Goal: Find specific page/section: Find specific page/section

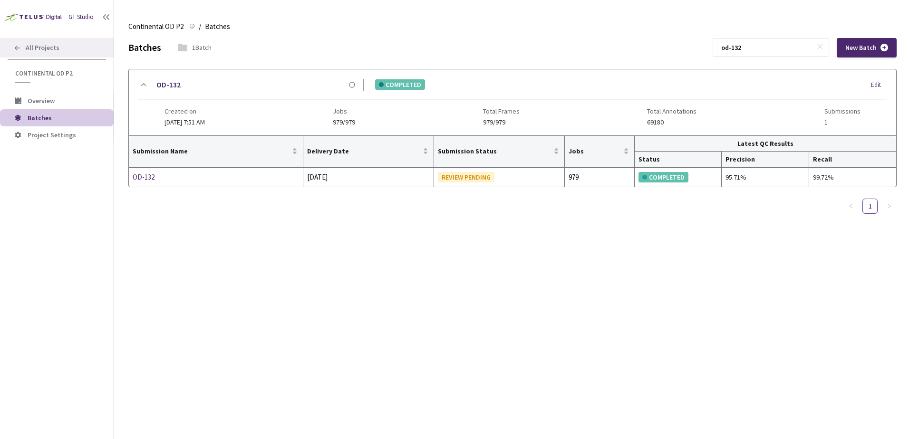
click at [54, 44] on span "All Projects" at bounding box center [43, 48] width 34 height 8
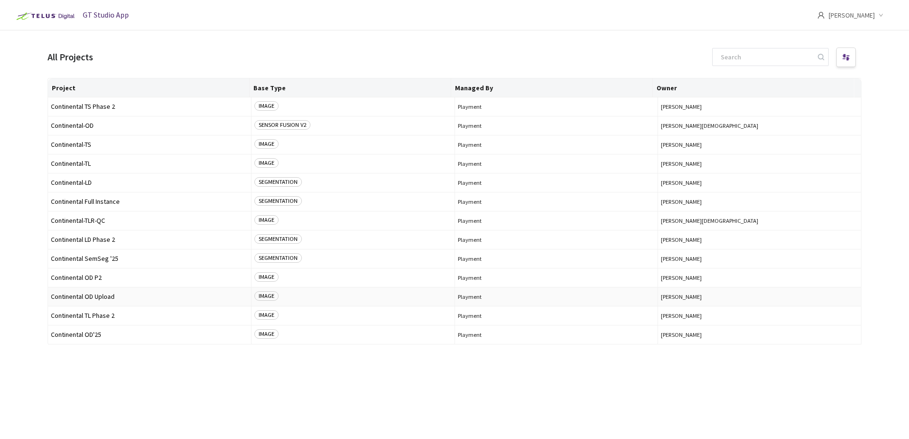
click at [105, 295] on span "Continental OD Upload" at bounding box center [149, 296] width 197 height 7
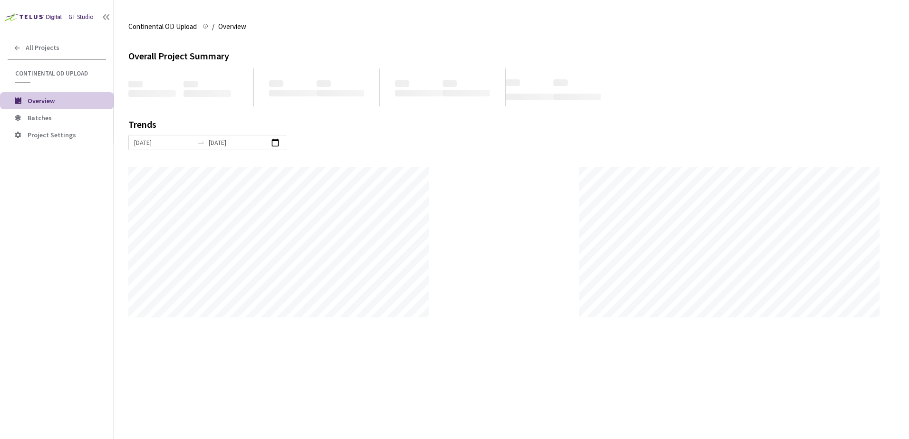
scroll to position [439, 909]
click at [57, 116] on span "Batches" at bounding box center [67, 118] width 78 height 8
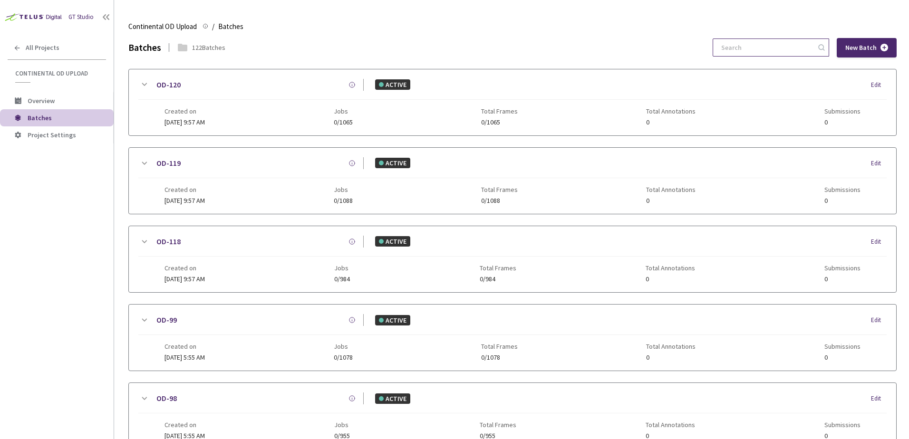
click at [781, 49] on input at bounding box center [766, 47] width 101 height 17
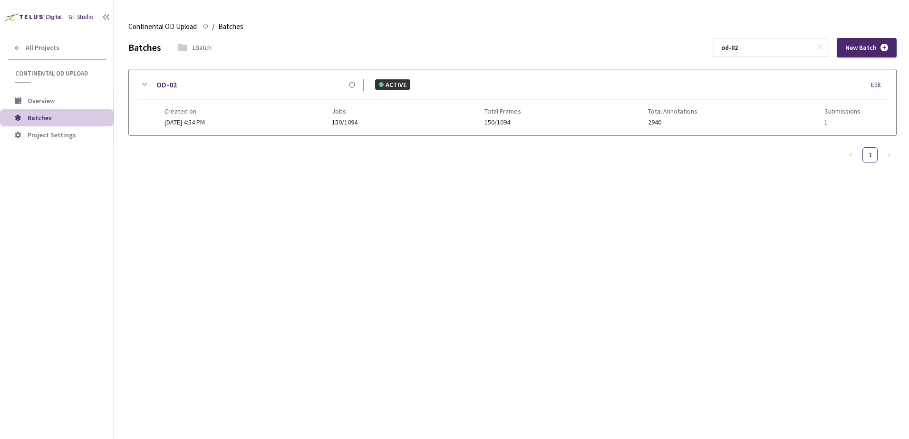
click at [153, 83] on div "OD-02" at bounding box center [257, 85] width 214 height 12
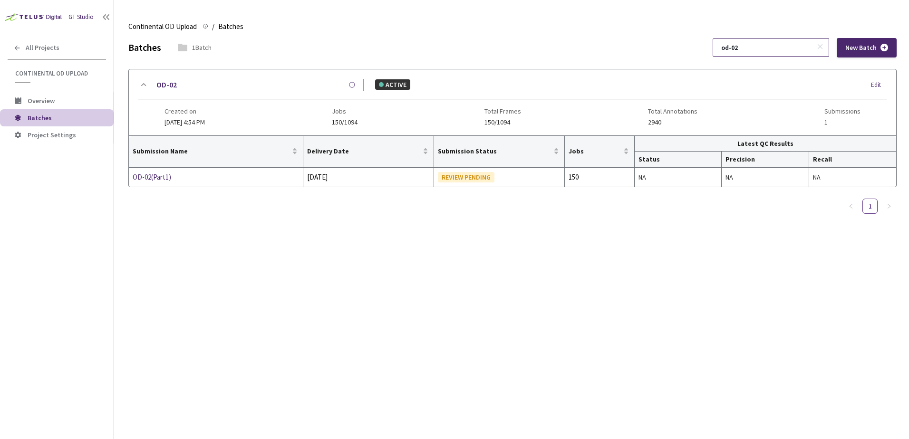
click at [789, 48] on input "od-02" at bounding box center [766, 47] width 101 height 17
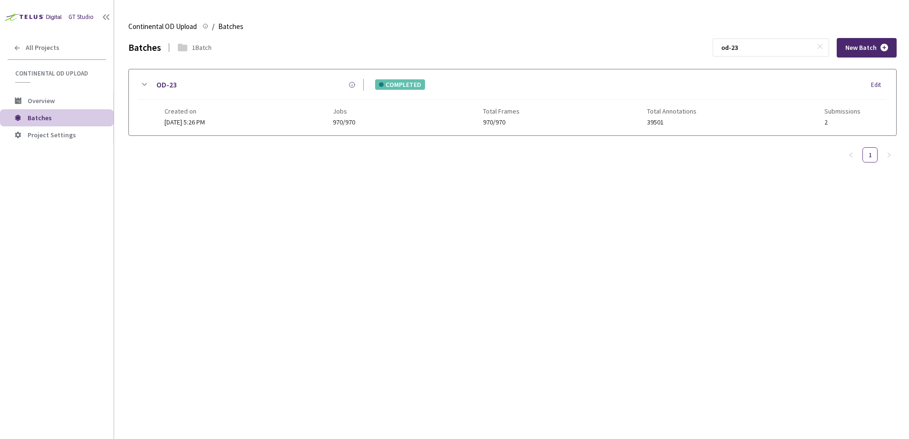
type input "od-23"
click at [149, 87] on icon at bounding box center [143, 84] width 11 height 11
